Goal: Find specific page/section: Find specific page/section

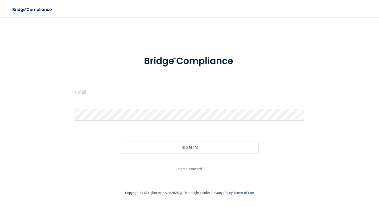
type input "[EMAIL_ADDRESS][DOMAIN_NAME]"
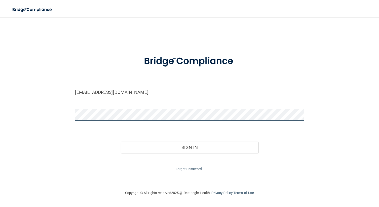
click at [189, 146] on button "Sign In" at bounding box center [189, 148] width 137 height 12
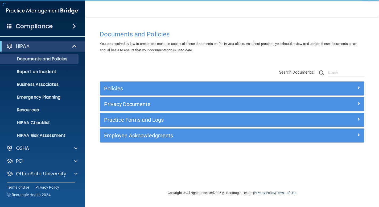
click at [172, 66] on div "Policies Select All (Unselect 0) Unselect All Print Selected (0) Acceptable Use…" at bounding box center [232, 106] width 273 height 85
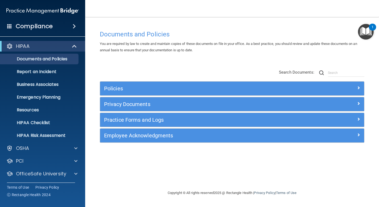
click at [249, 172] on div "Documents and Policies You are required by law to create and maintain copies of…" at bounding box center [232, 109] width 273 height 162
click at [114, 174] on div "Documents and Policies You are required by law to create and maintain copies of…" at bounding box center [232, 109] width 273 height 162
click at [211, 27] on div "Documents and Policies You are required by law to create and maintain copies of…" at bounding box center [232, 103] width 273 height 162
click at [194, 67] on div "Policies Select All (Unselect 0) Unselect All Print Selected (0) Acceptable Use…" at bounding box center [232, 106] width 273 height 85
click at [140, 183] on div "Documents and Policies You are required by law to create and maintain copies of…" at bounding box center [232, 109] width 273 height 162
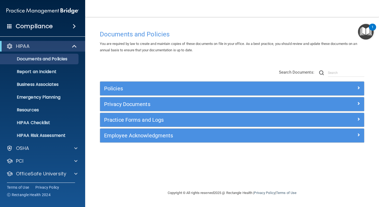
click at [92, 72] on main "Documents and Policies You are required by law to create and maintain copies of…" at bounding box center [232, 112] width 294 height 190
click at [12, 25] on div "Compliance" at bounding box center [42, 26] width 85 height 12
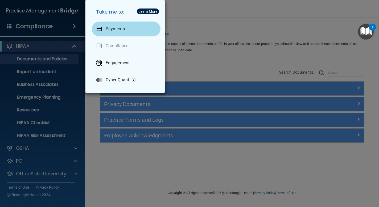
click at [112, 28] on p "Payments" at bounding box center [115, 28] width 19 height 5
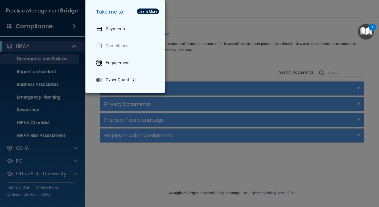
click at [196, 19] on div "Take me to: Payments Compliance Engagement Cyber Quant" at bounding box center [189, 103] width 379 height 207
